Goal: Information Seeking & Learning: Learn about a topic

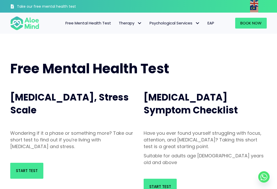
click at [28, 172] on span "Start Test" at bounding box center [27, 170] width 22 height 5
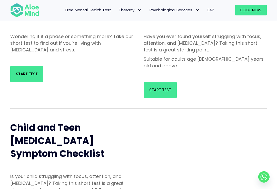
click at [164, 82] on link "Start Test" at bounding box center [160, 90] width 33 height 16
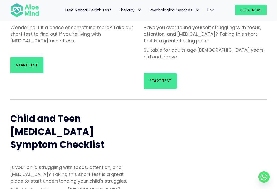
scroll to position [105, 0]
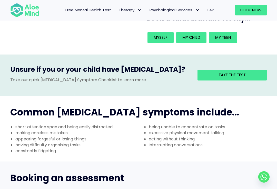
scroll to position [128, 0]
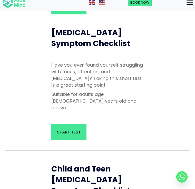
scroll to position [148, 0]
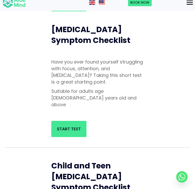
click at [21, 34] on div "[MEDICAL_DATA], Stress Scale Wondering if it a phase or something more? Take ou…" at bounding box center [97, 27] width 195 height 229
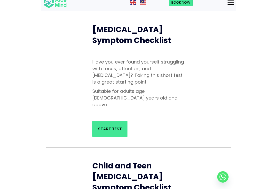
scroll to position [61, 0]
